Goal: Use online tool/utility: Utilize a website feature to perform a specific function

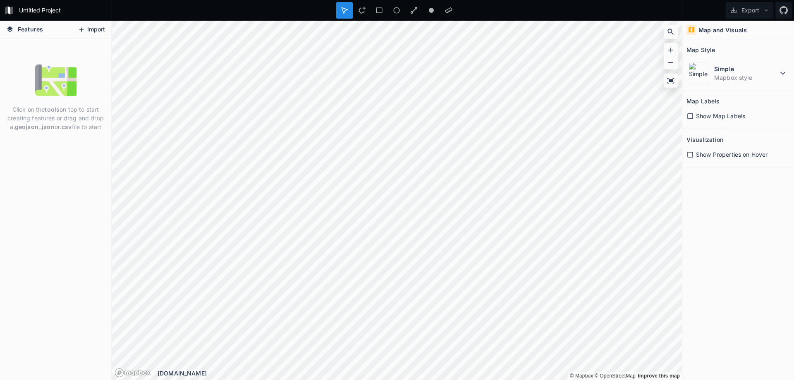
click at [95, 34] on button "Import" at bounding box center [92, 29] width 36 height 13
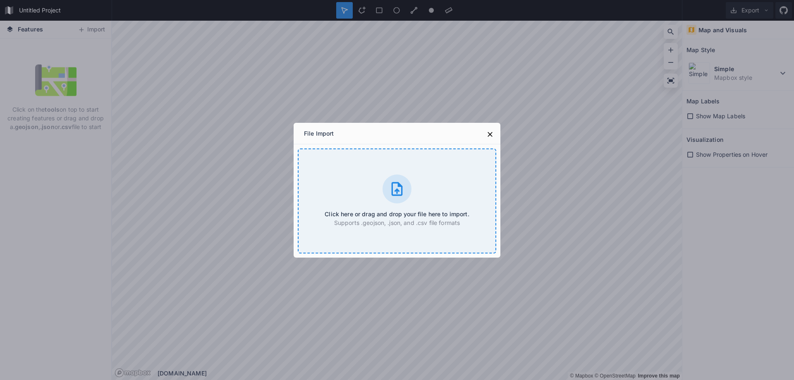
click at [391, 192] on icon at bounding box center [397, 189] width 17 height 17
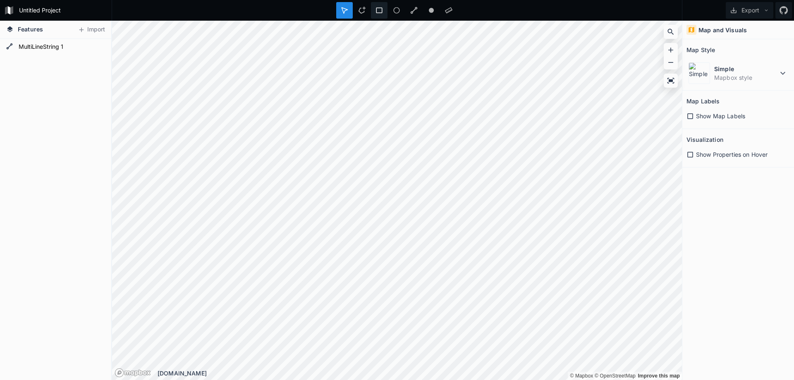
click at [375, 11] on icon at bounding box center [378, 10] width 7 height 7
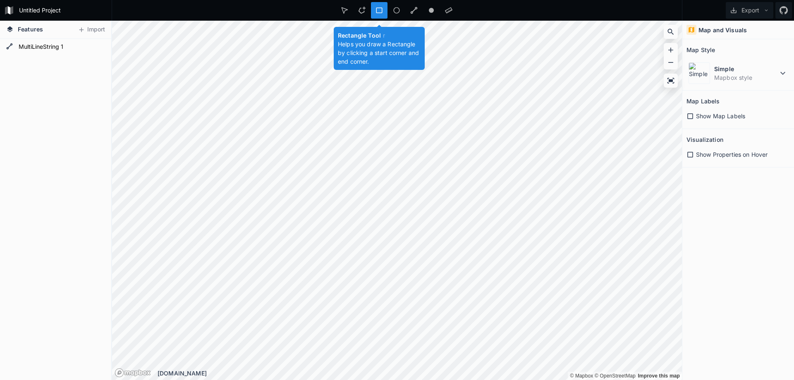
click at [378, 7] on icon at bounding box center [378, 10] width 7 height 7
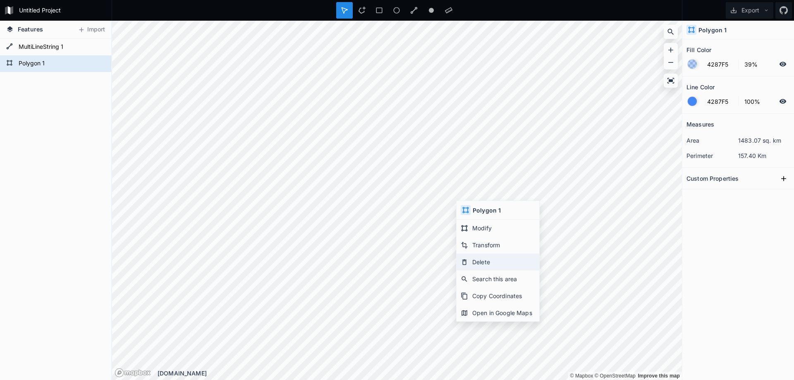
click at [490, 261] on div "Delete" at bounding box center [497, 261] width 83 height 17
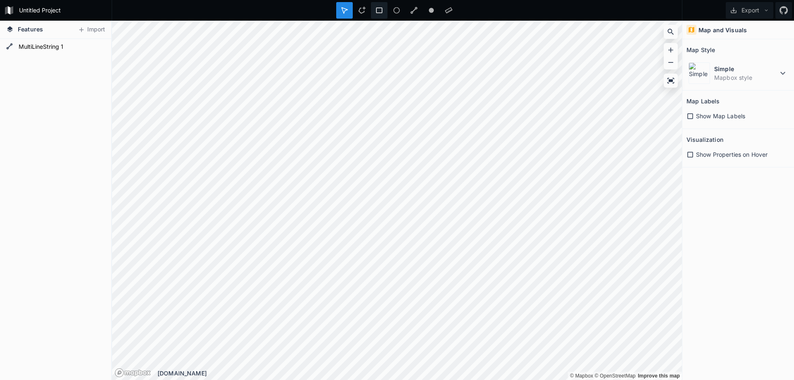
click at [376, 10] on icon at bounding box center [378, 10] width 7 height 7
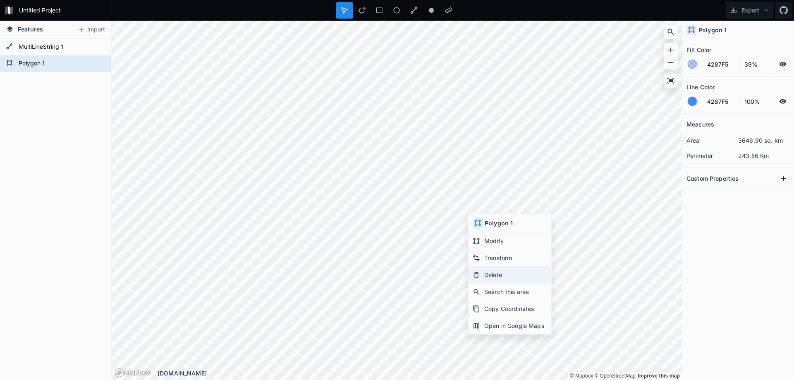
click at [497, 273] on div "Delete" at bounding box center [509, 274] width 83 height 17
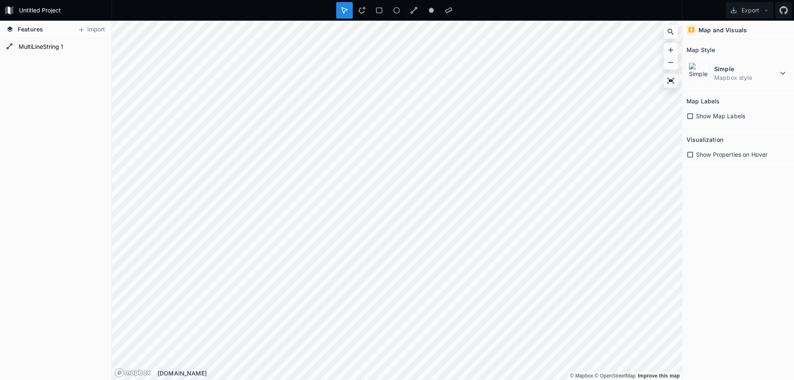
click at [702, 118] on span "Show Map Labels" at bounding box center [720, 116] width 49 height 9
click at [701, 155] on span "Show Properties on Hover" at bounding box center [732, 154] width 72 height 9
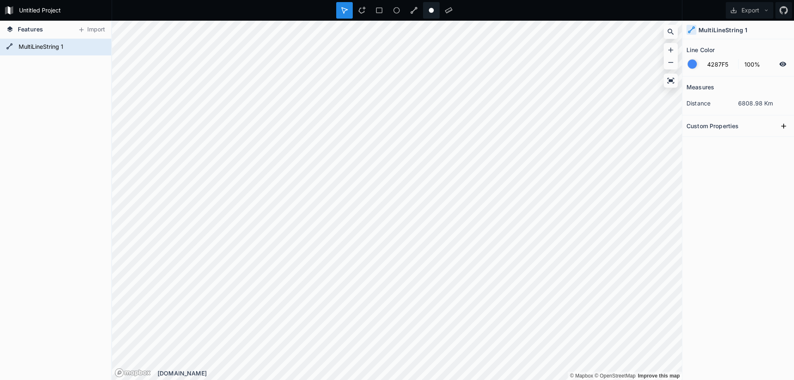
click at [430, 8] on icon at bounding box center [430, 10] width 7 height 7
